Goal: Find contact information: Find contact information

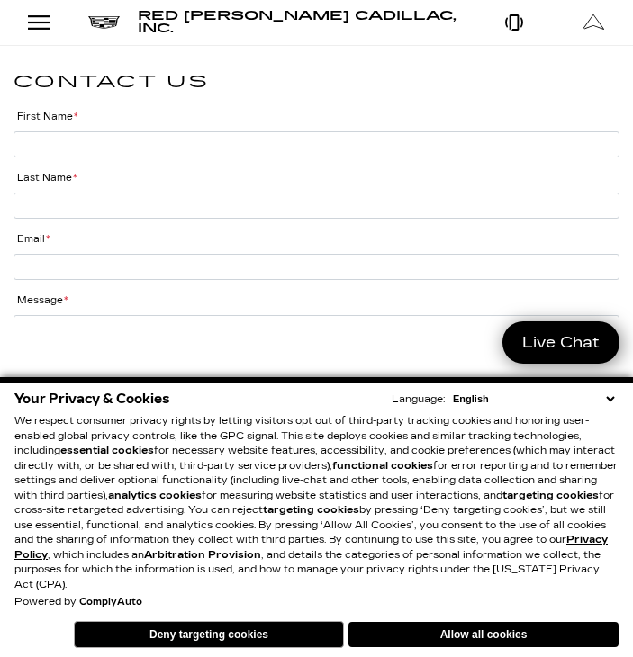
click at [606, 396] on select "English Spanish / Español English / [GEOGRAPHIC_DATA] Korean / 한국어 Vietnamese /…" at bounding box center [533, 398] width 170 height 14
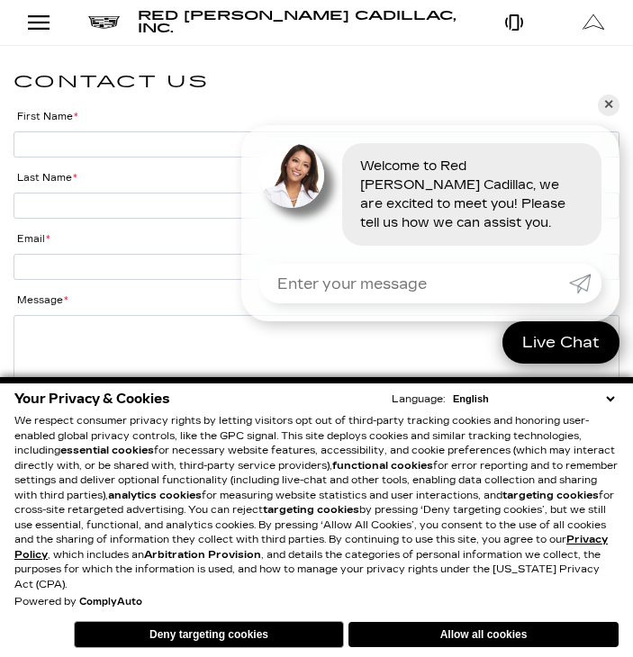
click at [570, 396] on select "English Spanish / Español English / [GEOGRAPHIC_DATA] Korean / 한국어 Vietnamese /…" at bounding box center [533, 398] width 170 height 14
click at [481, 636] on button "Allow all cookies" at bounding box center [483, 634] width 270 height 25
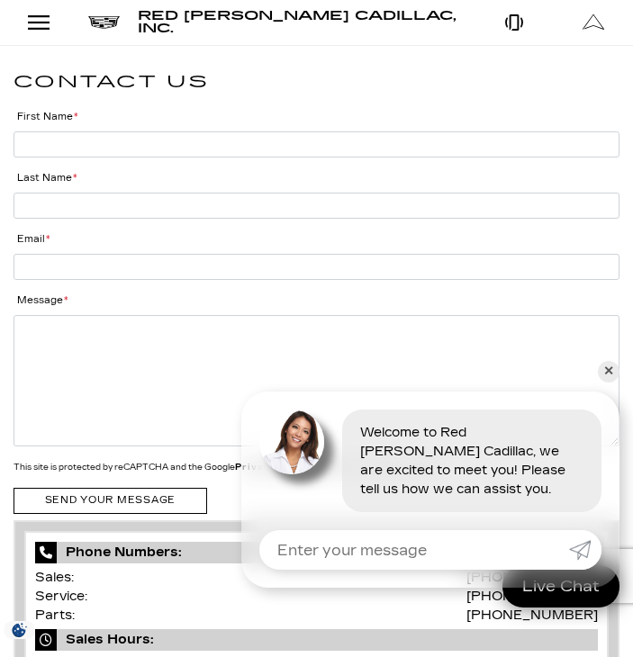
click at [612, 365] on link "✕" at bounding box center [609, 372] width 22 height 22
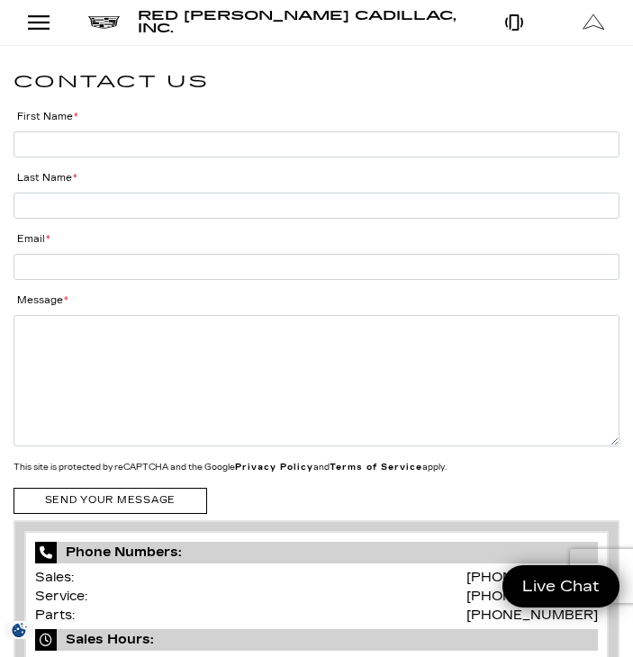
click at [33, 19] on div "Open Menu Modal" at bounding box center [38, 23] width 31 height 22
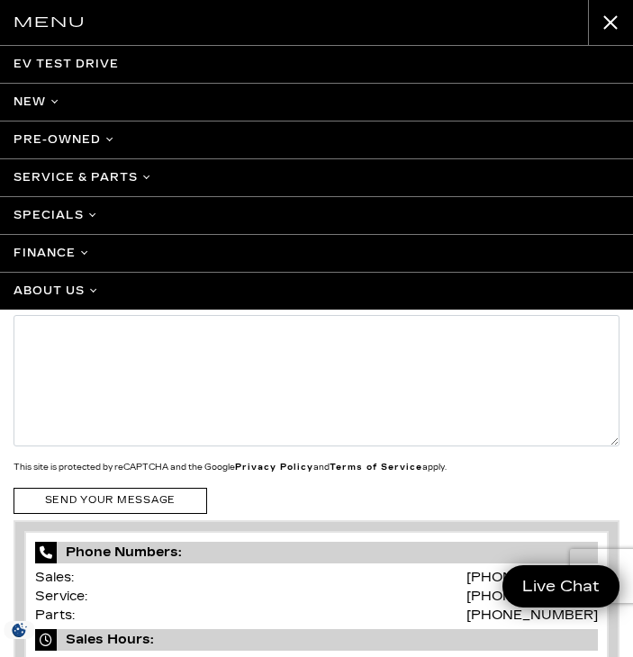
click at [69, 282] on link "About Us" at bounding box center [316, 291] width 633 height 38
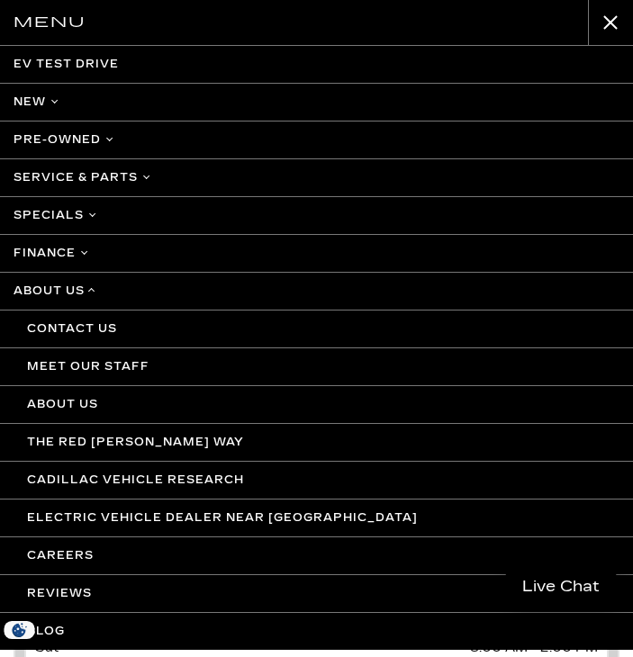
scroll to position [174, 0]
click at [71, 403] on link "About Us" at bounding box center [316, 404] width 633 height 38
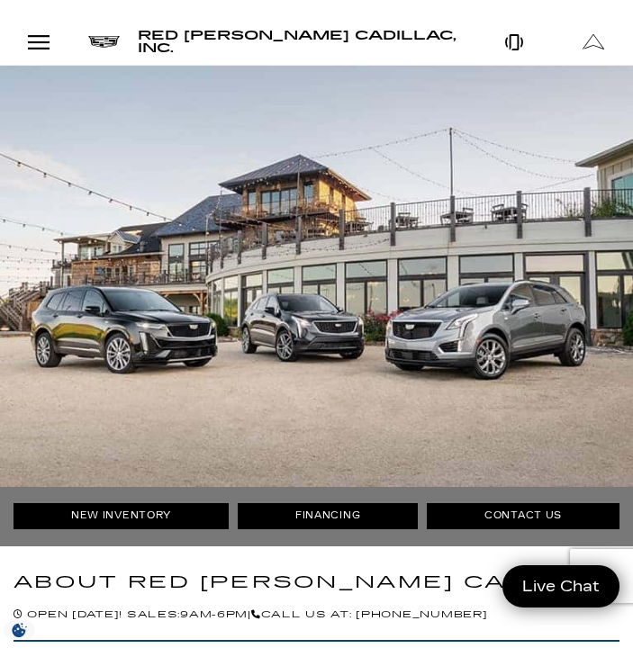
click at [71, 403] on img at bounding box center [316, 276] width 633 height 421
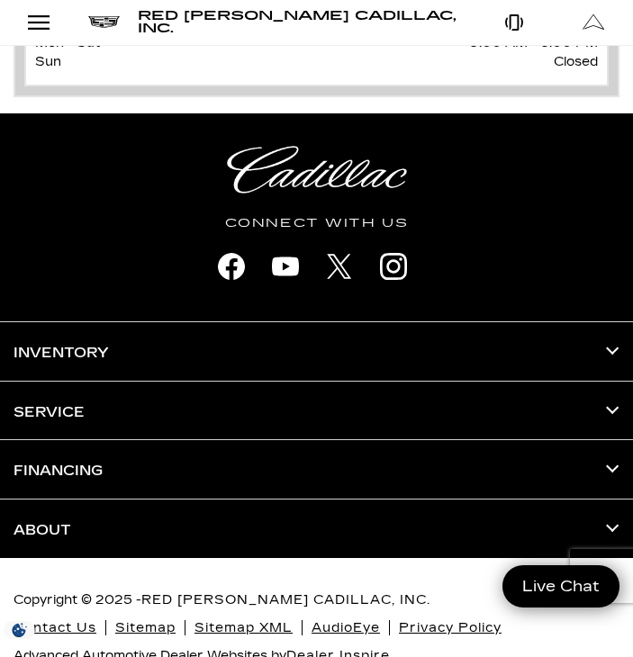
scroll to position [3359, 0]
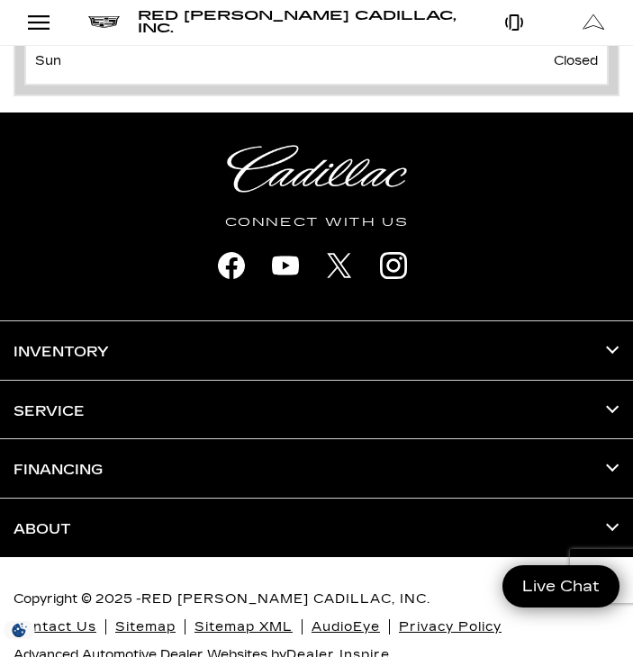
click at [60, 619] on link "Contact Us" at bounding box center [54, 626] width 83 height 15
